Goal: Task Accomplishment & Management: Manage account settings

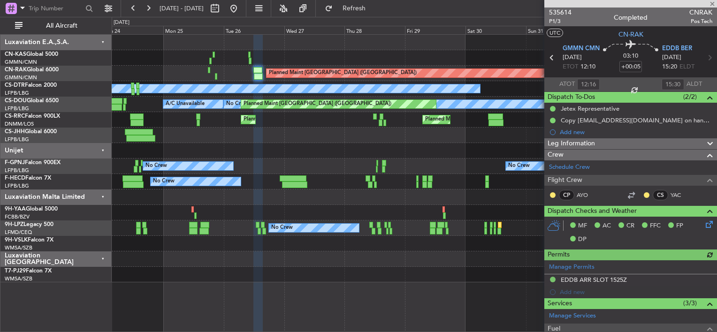
click at [131, 82] on div "No Crew" at bounding box center [414, 88] width 605 height 15
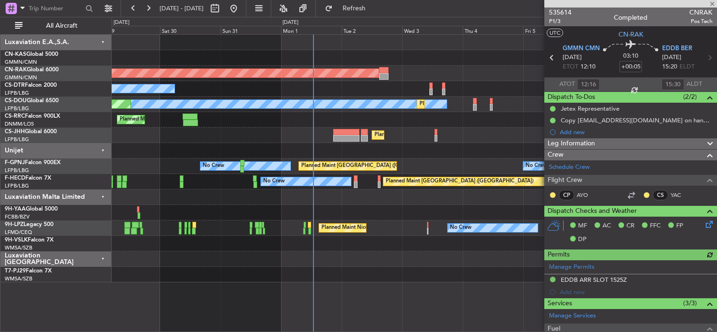
click at [124, 85] on div "No Crew" at bounding box center [414, 88] width 605 height 15
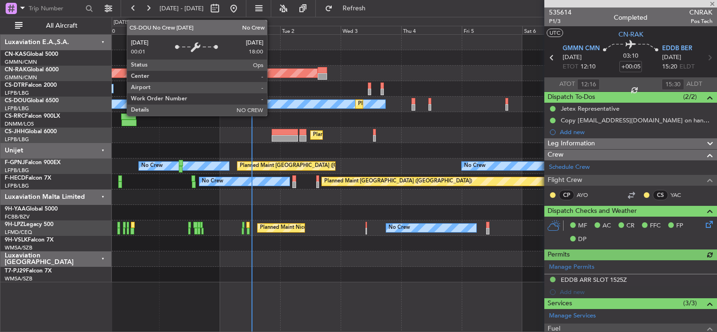
click at [214, 96] on div "Planned Maint [GEOGRAPHIC_DATA] ([GEOGRAPHIC_DATA]) No Crew No Crew Planned Mai…" at bounding box center [414, 159] width 605 height 248
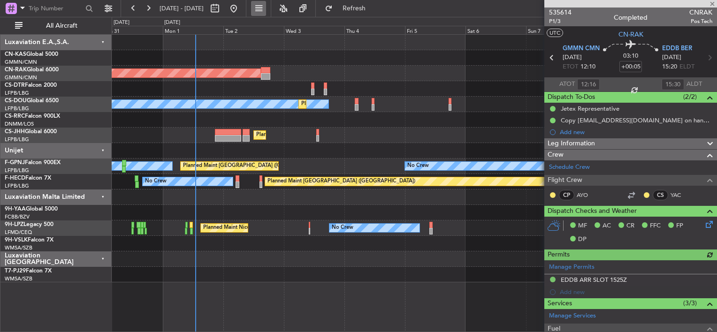
type input "[PERSON_NAME] ([PERSON_NAME])"
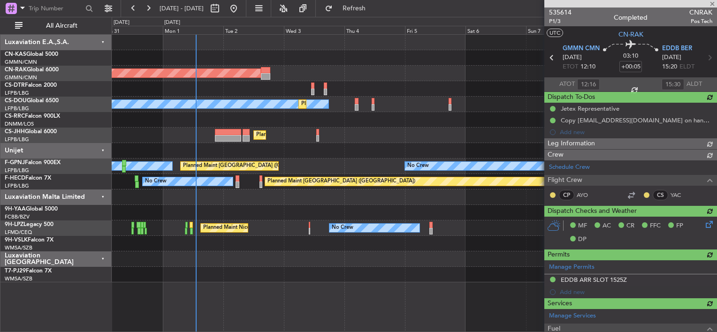
click at [366, 66] on div "Planned Maint [GEOGRAPHIC_DATA] ([GEOGRAPHIC_DATA])" at bounding box center [414, 73] width 605 height 15
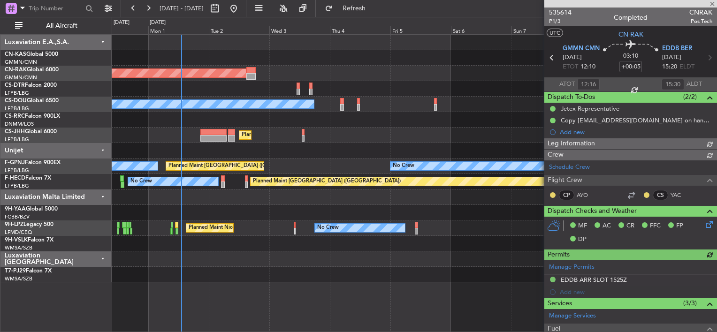
type input "[PERSON_NAME] ([PERSON_NAME])"
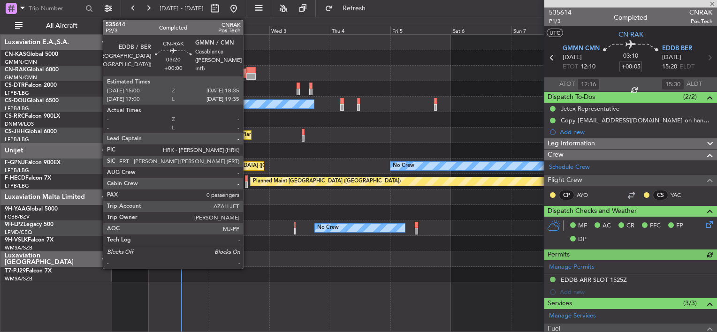
click at [247, 74] on div at bounding box center [250, 76] width 9 height 7
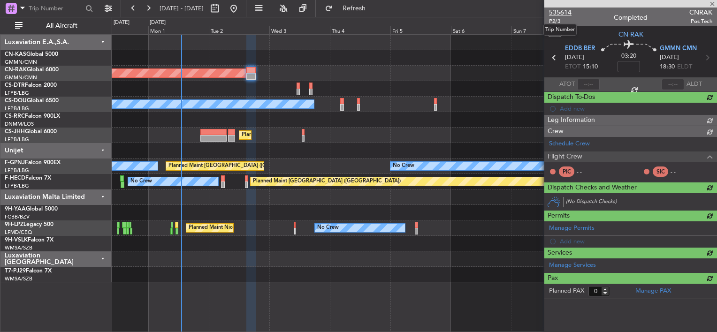
click at [562, 11] on span "535614" at bounding box center [560, 13] width 23 height 10
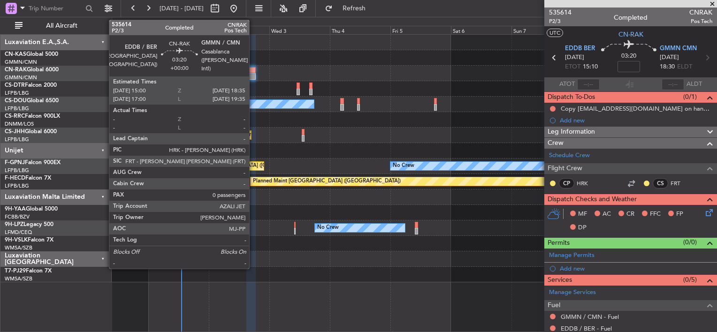
click at [252, 72] on div at bounding box center [250, 70] width 9 height 7
click at [252, 71] on div at bounding box center [250, 70] width 9 height 7
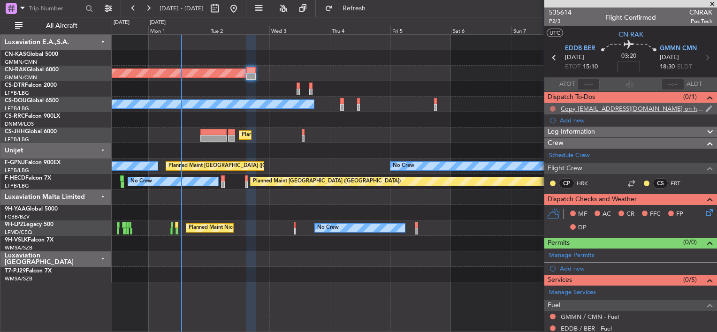
click at [551, 109] on button at bounding box center [553, 109] width 6 height 6
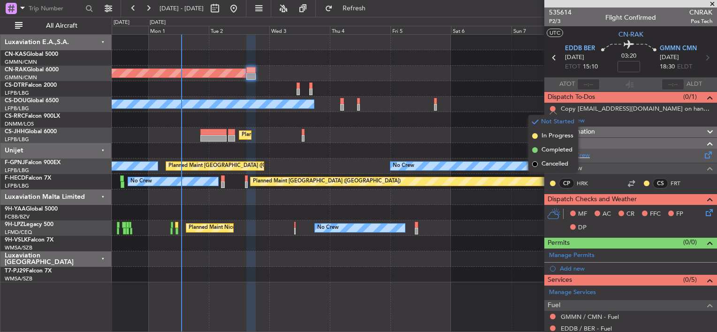
click at [542, 151] on span "Completed" at bounding box center [556, 149] width 31 height 9
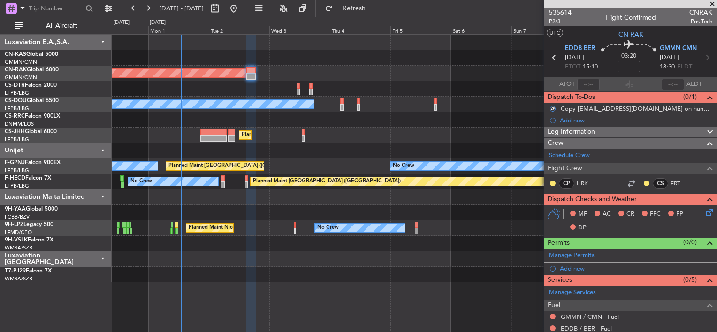
scroll to position [85, 0]
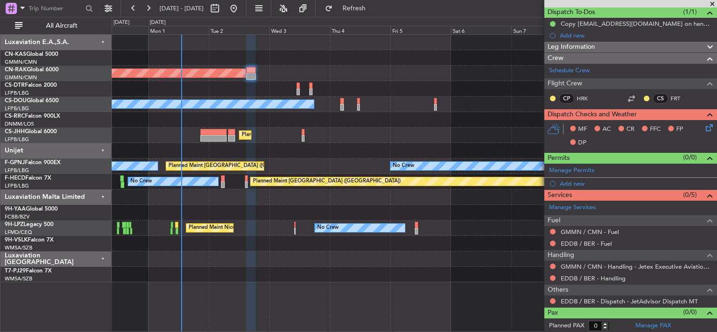
click at [706, 127] on icon at bounding box center [708, 126] width 8 height 8
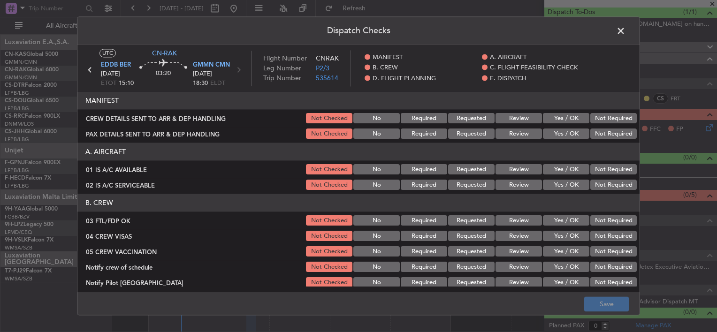
click at [569, 121] on button "Yes / OK" at bounding box center [566, 119] width 46 height 10
click at [566, 132] on button "Yes / OK" at bounding box center [566, 134] width 46 height 10
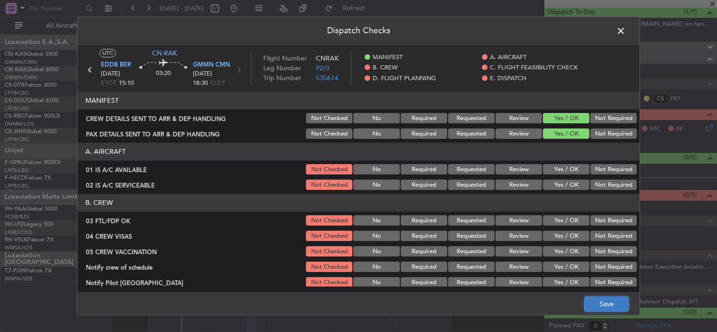
click at [600, 302] on button "Save" at bounding box center [606, 304] width 45 height 15
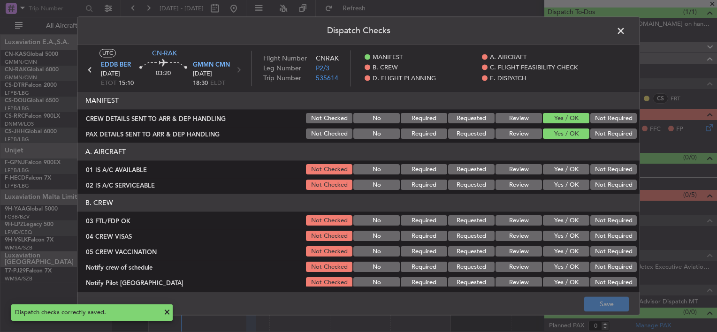
click at [625, 32] on span at bounding box center [625, 33] width 0 height 19
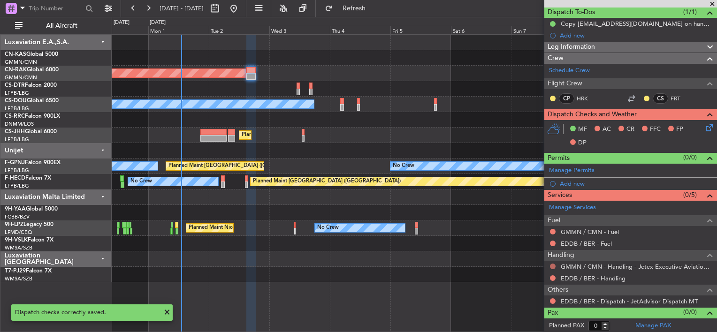
click at [552, 265] on button at bounding box center [553, 267] width 6 height 6
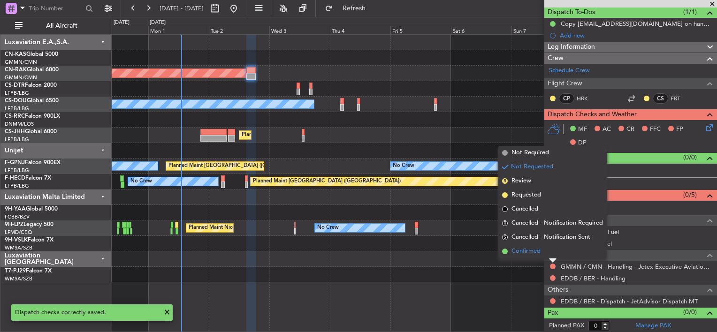
click at [523, 248] on span "Confirmed" at bounding box center [525, 251] width 29 height 9
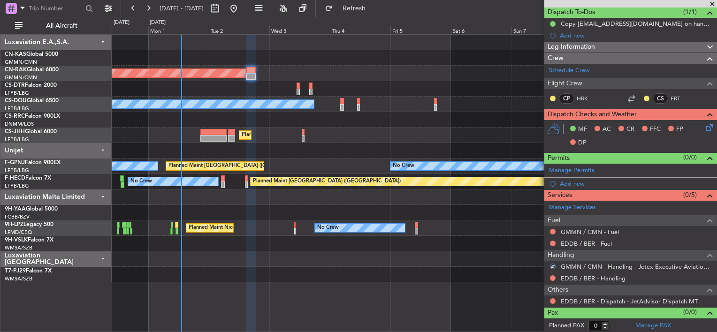
click at [592, 278] on mat-tooltip-component "GMMN / CMN - Handling - Jetex Executive Aviation [GEOGRAPHIC_DATA] GMMN / CMN" at bounding box center [614, 285] width 205 height 32
click at [699, 270] on div "GMMN / CMN - Handling - Jetex Executive Aviation [GEOGRAPHIC_DATA] GMMN / CMN" at bounding box center [630, 267] width 173 height 12
click at [608, 277] on link "EDDB / BER - Handling" at bounding box center [593, 278] width 65 height 8
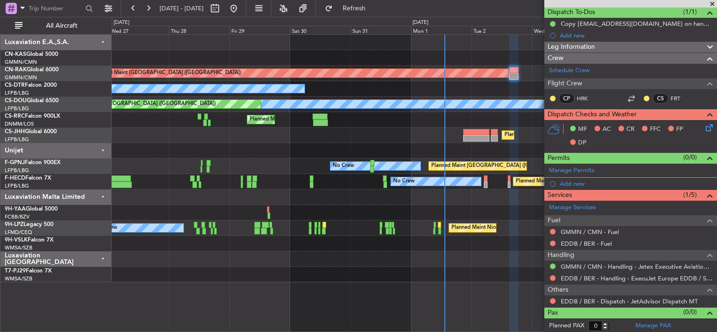
click at [462, 97] on div "Planned Maint [GEOGRAPHIC_DATA] ([GEOGRAPHIC_DATA]) No Crew Planned Maint [GEOG…" at bounding box center [414, 159] width 605 height 248
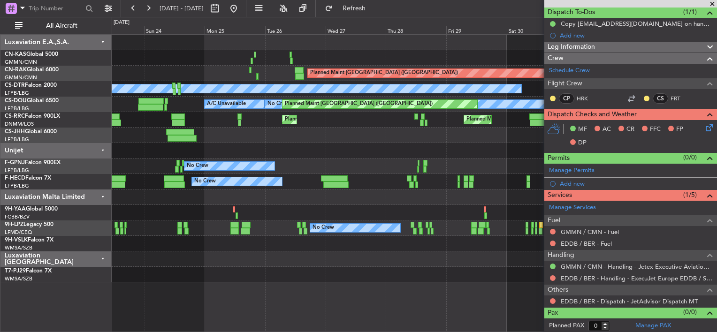
click at [210, 71] on div "Planned Maint [GEOGRAPHIC_DATA] ([GEOGRAPHIC_DATA])" at bounding box center [414, 73] width 605 height 15
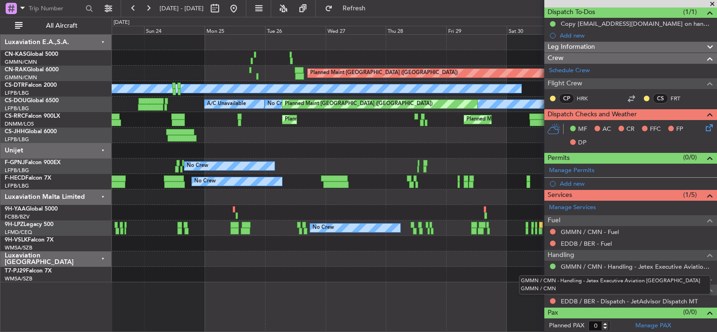
click at [556, 277] on div "GMMN / CMN - Handling - Jetex Executive Aviation [GEOGRAPHIC_DATA] GMMN / CMN" at bounding box center [614, 284] width 191 height 19
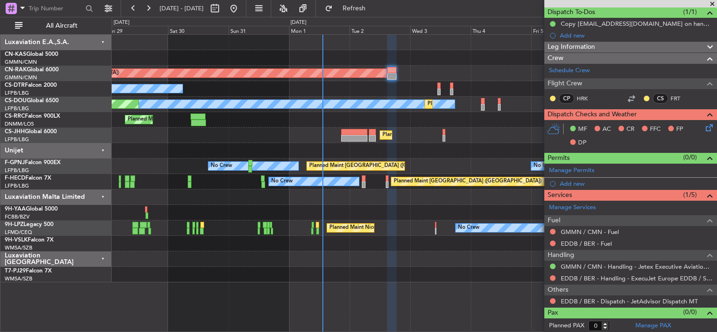
click at [109, 161] on div "Planned Maint [GEOGRAPHIC_DATA] ([GEOGRAPHIC_DATA]) No Crew No Crew Planned Mai…" at bounding box center [358, 174] width 717 height 315
click at [553, 264] on button at bounding box center [553, 267] width 6 height 6
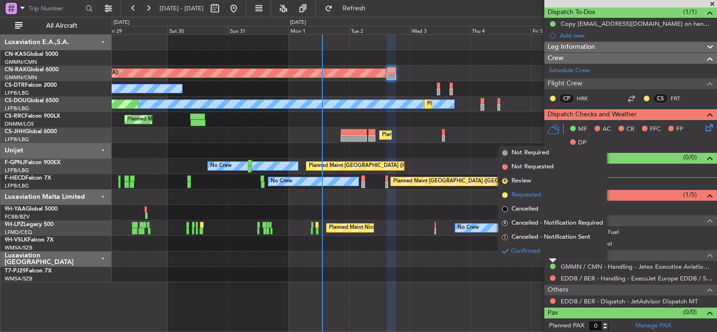
click at [514, 196] on span "Requested" at bounding box center [526, 194] width 30 height 9
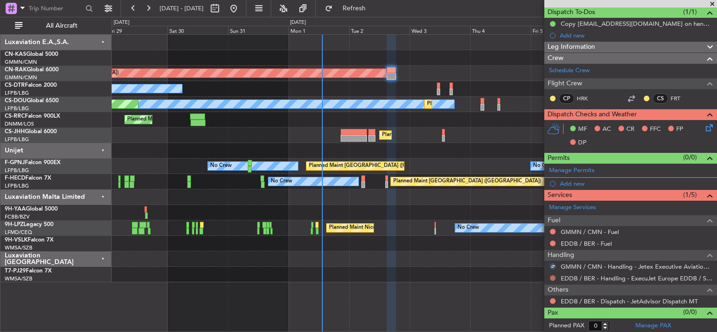
click at [551, 277] on button at bounding box center [553, 278] width 6 height 6
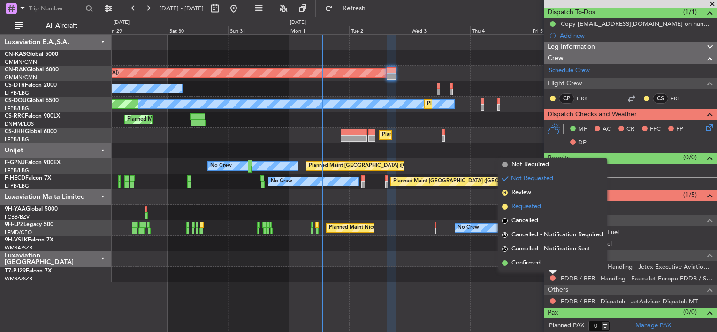
click at [520, 204] on span "Requested" at bounding box center [526, 206] width 30 height 9
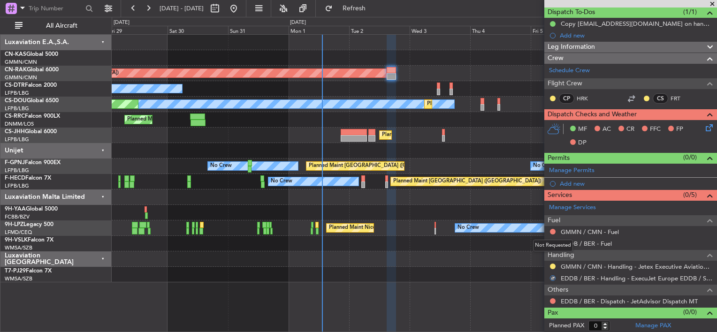
click at [550, 243] on div "Not Requested" at bounding box center [553, 246] width 40 height 12
click at [552, 242] on button at bounding box center [553, 244] width 6 height 6
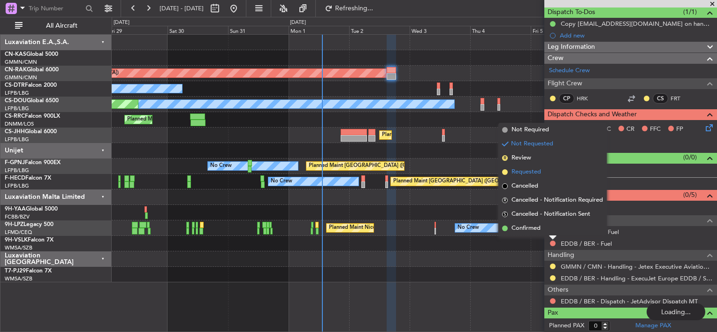
click at [517, 174] on span "Requested" at bounding box center [526, 171] width 30 height 9
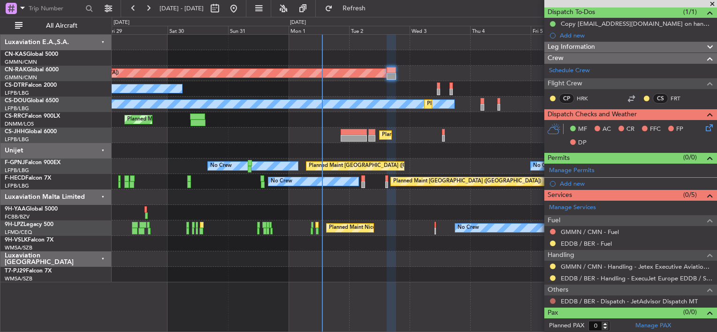
click at [552, 298] on button at bounding box center [553, 301] width 6 height 6
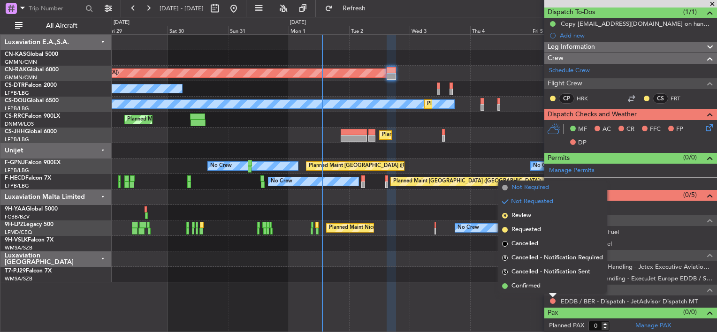
click at [525, 190] on span "Not Required" at bounding box center [530, 187] width 38 height 9
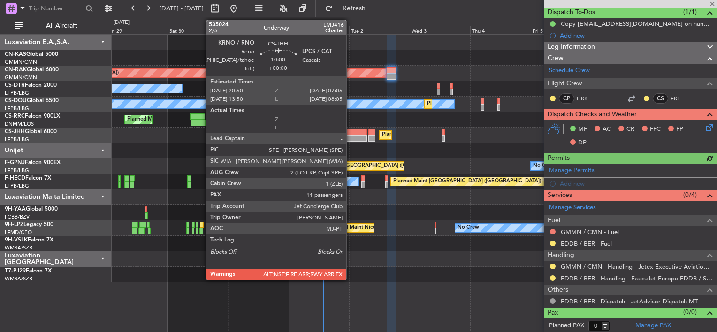
click at [350, 131] on div at bounding box center [354, 132] width 26 height 7
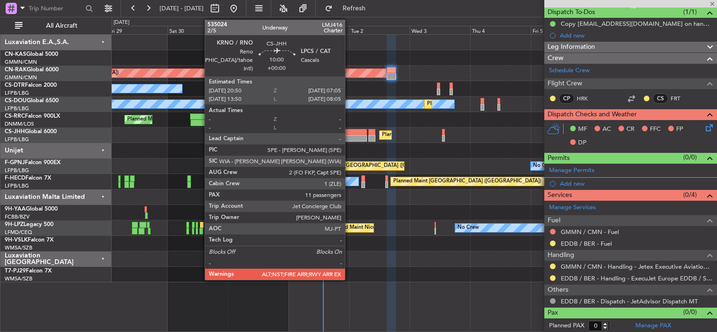
type input "11"
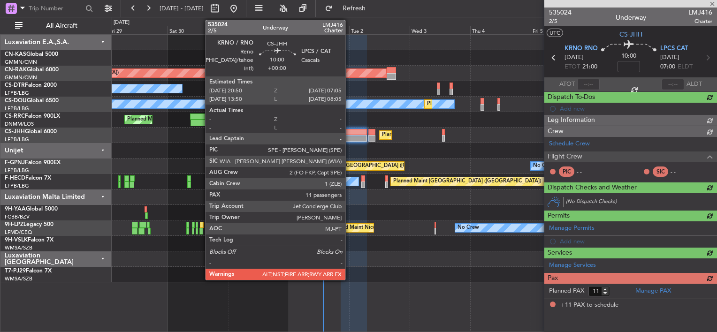
click at [350, 134] on div at bounding box center [354, 132] width 26 height 7
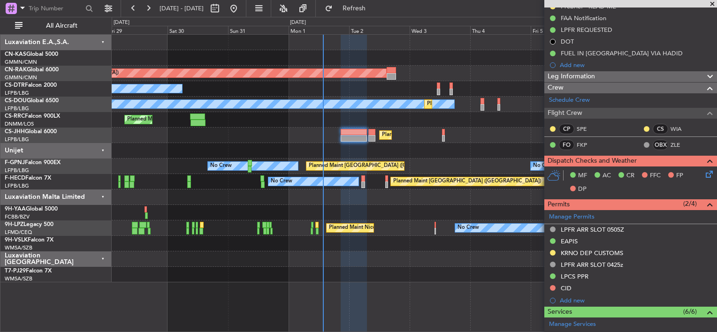
scroll to position [141, 0]
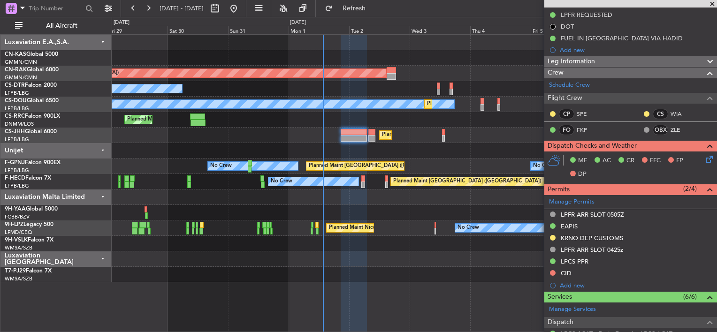
click at [596, 62] on div "Leg Information" at bounding box center [630, 61] width 173 height 11
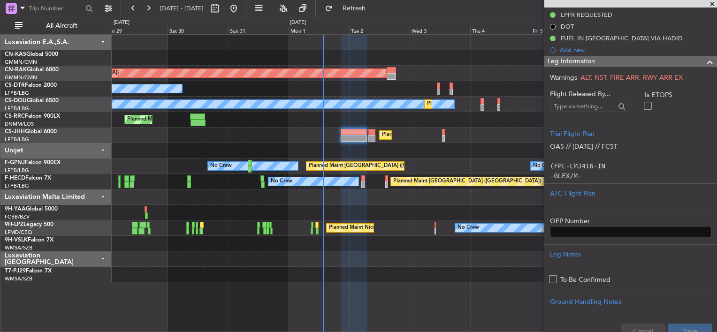
click at [596, 62] on div "Leg Information" at bounding box center [630, 61] width 173 height 11
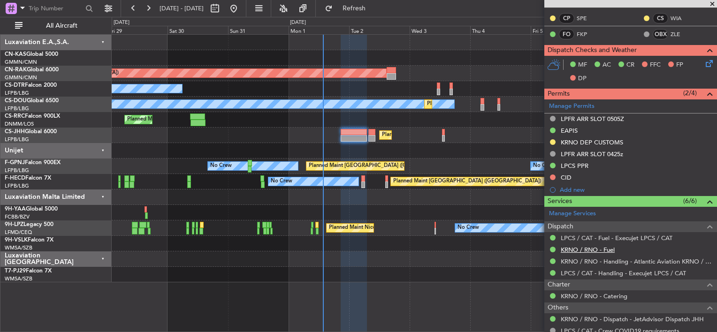
scroll to position [328, 0]
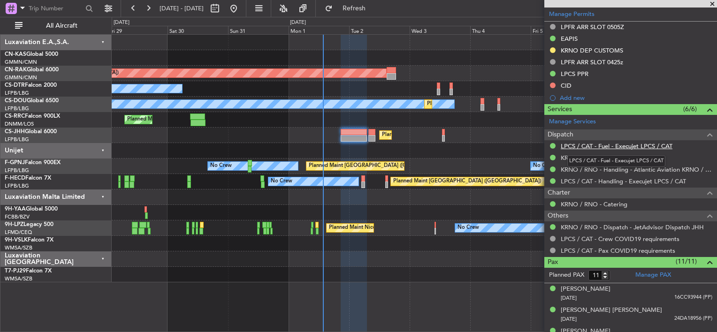
click at [609, 144] on link "LPCS / CAT - Fuel - Execujet LPCS / CAT" at bounding box center [617, 146] width 112 height 8
